Goal: Task Accomplishment & Management: Manage account settings

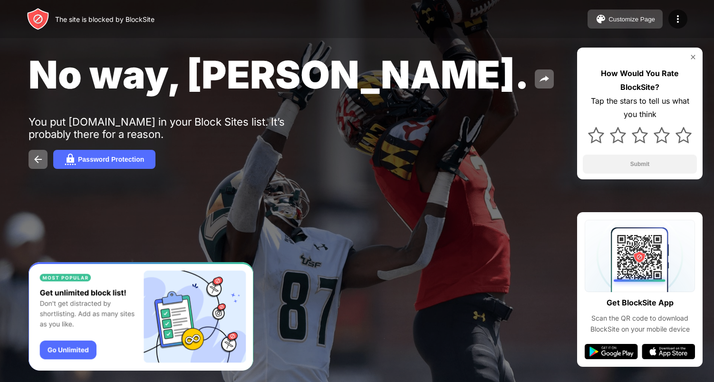
click at [655, 18] on button "Customize Page" at bounding box center [624, 19] width 75 height 19
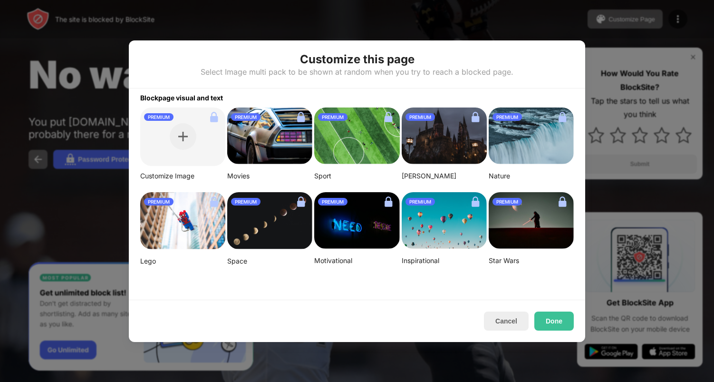
click at [675, 21] on div at bounding box center [357, 191] width 714 height 382
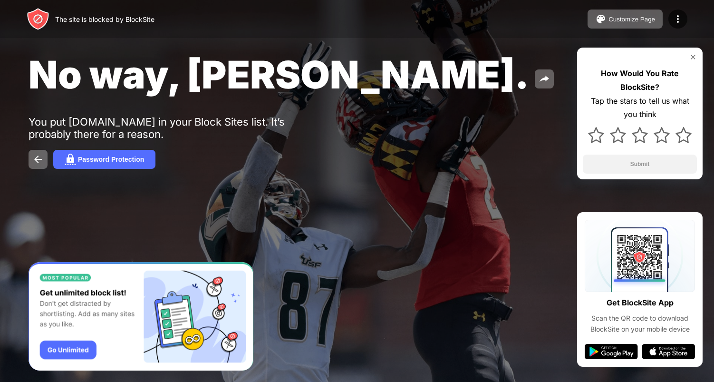
click at [675, 21] on img at bounding box center [677, 18] width 11 height 11
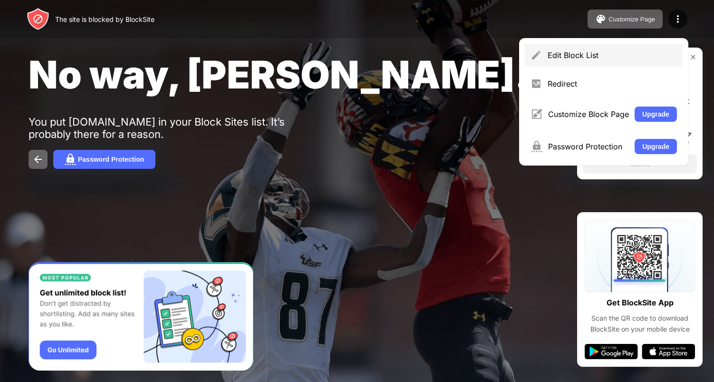
click at [631, 57] on div "Edit Block List" at bounding box center [611, 55] width 129 height 10
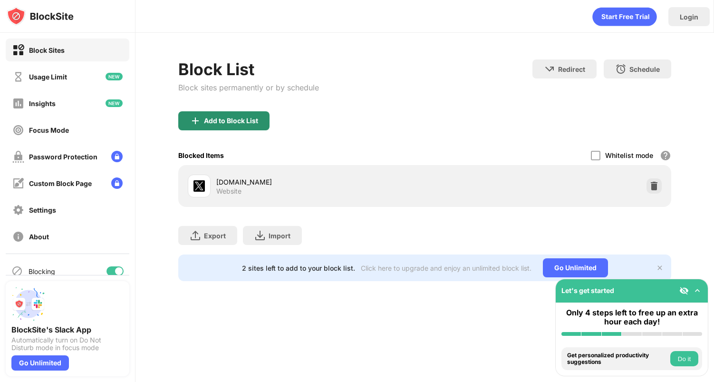
click at [241, 124] on div "Add to Block List" at bounding box center [231, 121] width 54 height 8
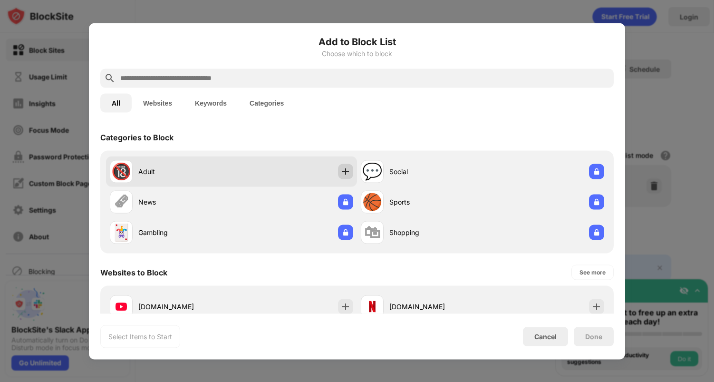
click at [341, 173] on img at bounding box center [346, 171] width 10 height 10
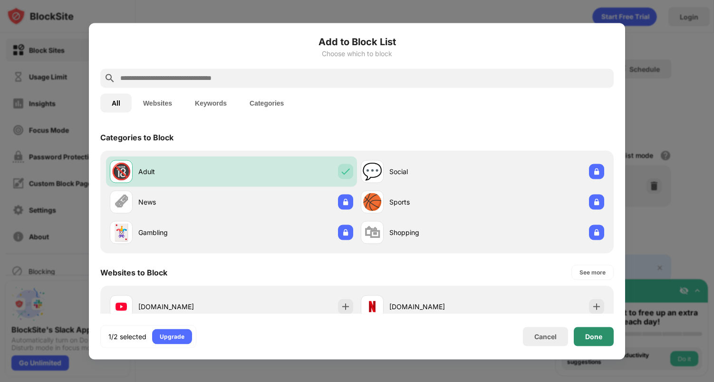
click at [591, 333] on div "Done" at bounding box center [593, 336] width 17 height 8
